Goal: Task Accomplishment & Management: Manage account settings

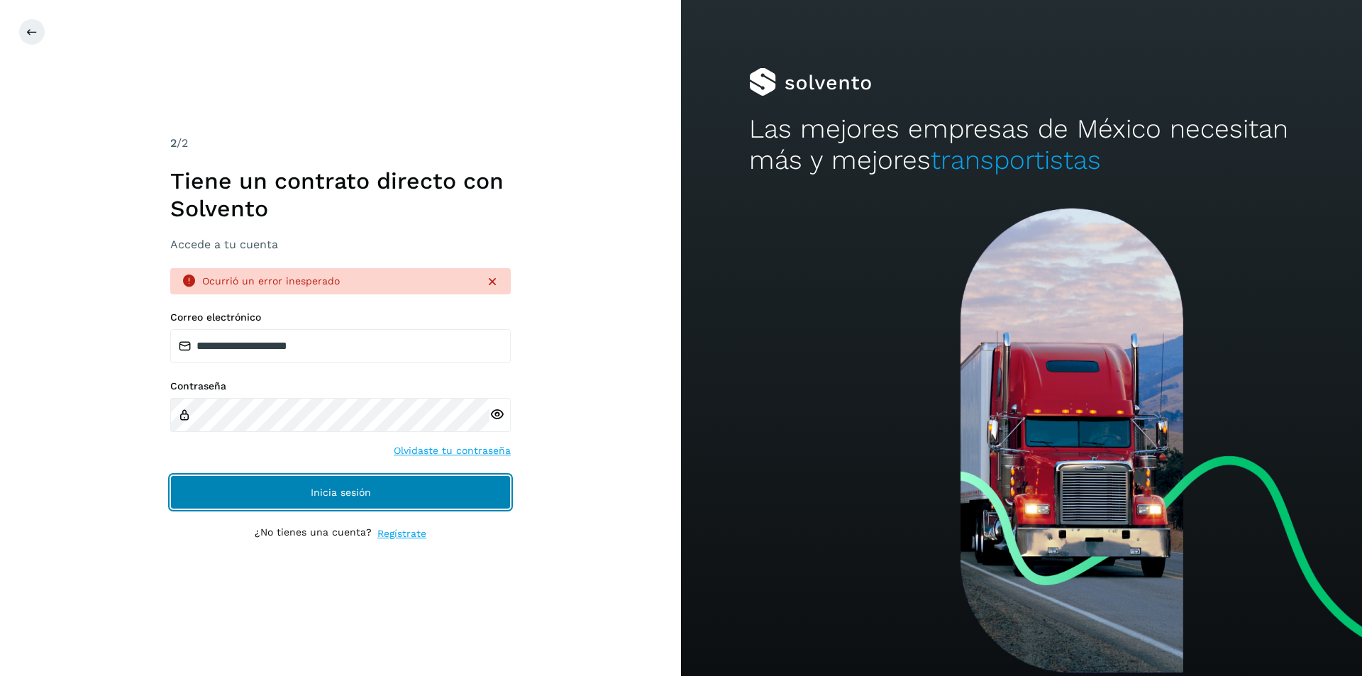
click at [326, 499] on button "Inicia sesión" at bounding box center [340, 492] width 341 height 34
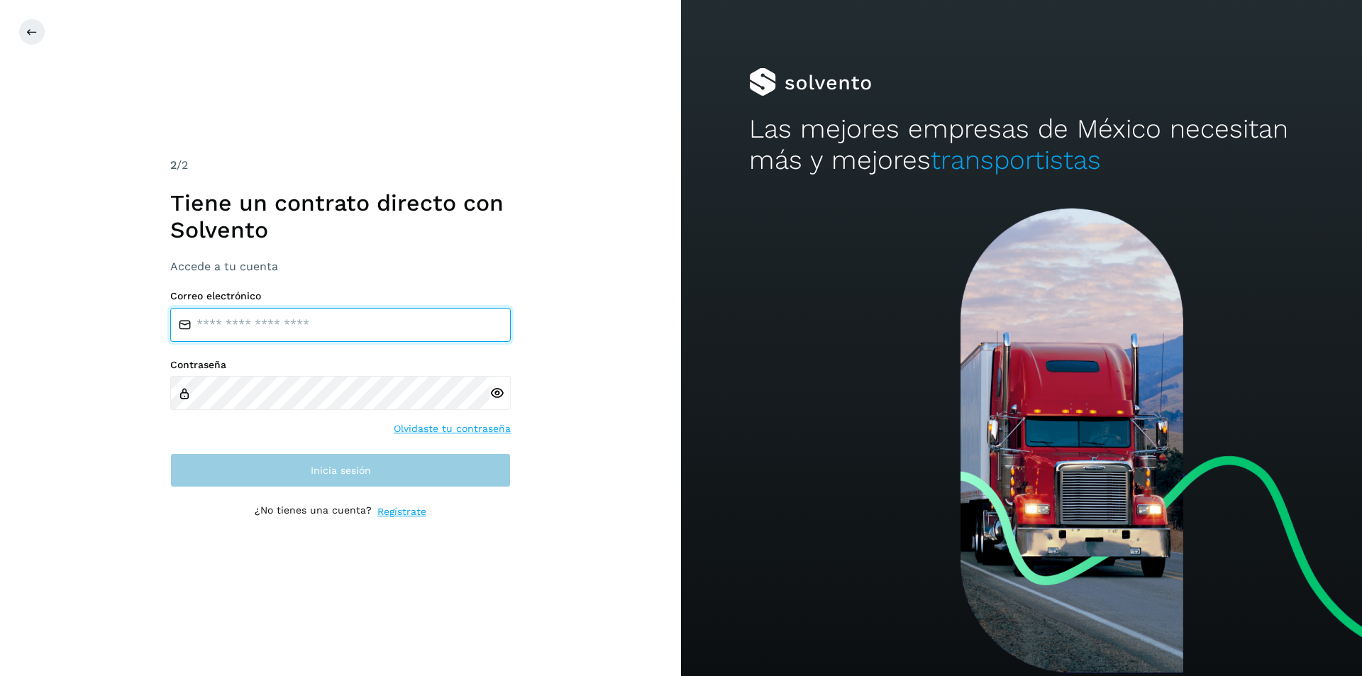
type input "**********"
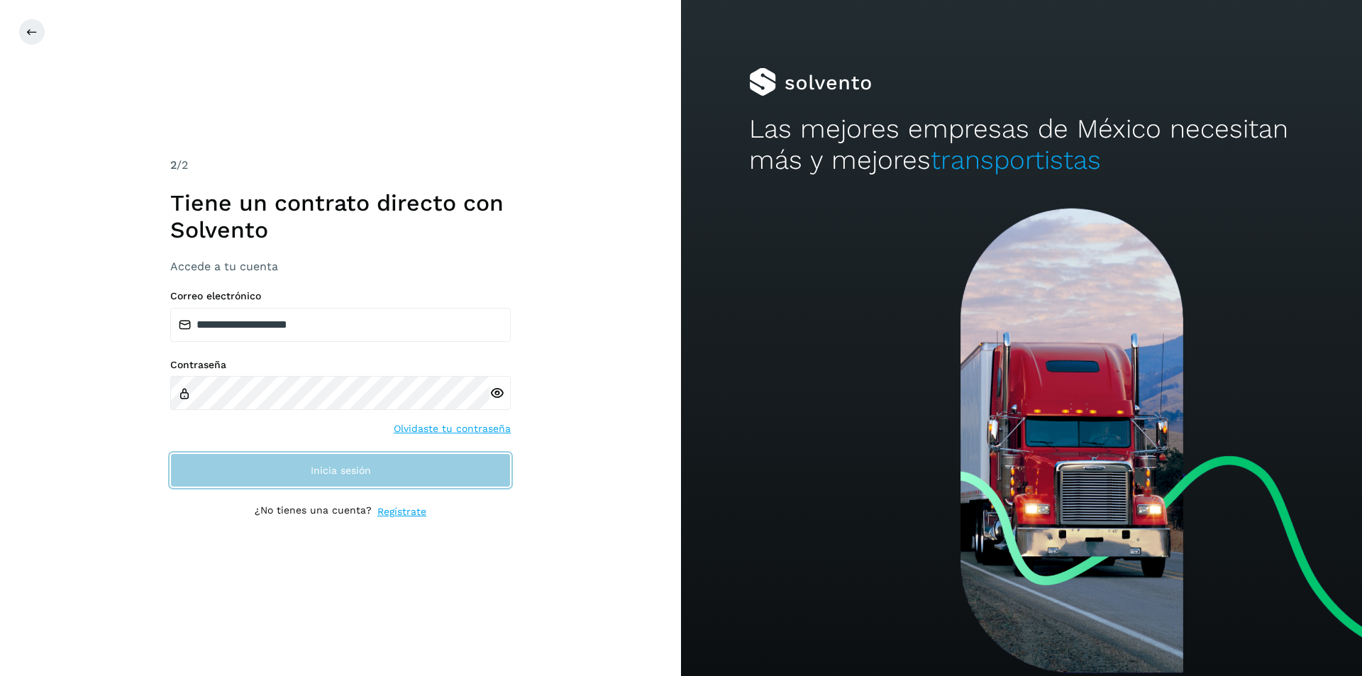
click at [389, 457] on button "Inicia sesión" at bounding box center [340, 470] width 341 height 34
